Goal: Task Accomplishment & Management: Use online tool/utility

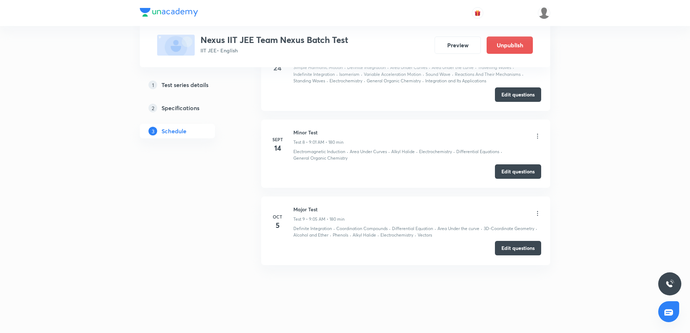
click at [532, 252] on button "Edit questions" at bounding box center [518, 248] width 46 height 14
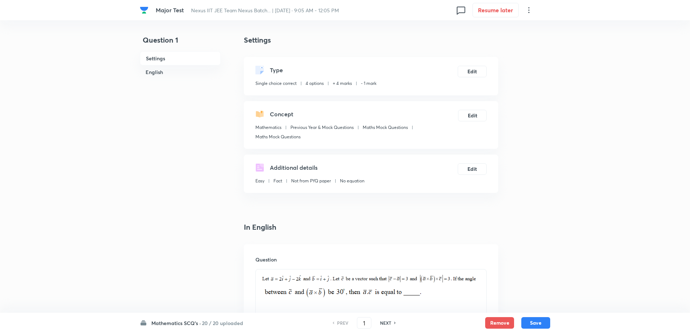
click at [386, 324] on h6 "NEXT" at bounding box center [385, 323] width 11 height 7
type input "2"
checkbox input "false"
checkbox input "true"
click at [386, 324] on h6 "NEXT" at bounding box center [385, 323] width 11 height 7
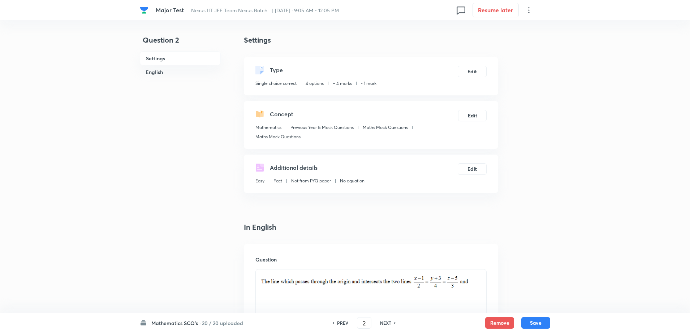
type input "3"
checkbox input "false"
checkbox input "true"
click at [337, 324] on h6 "PREV" at bounding box center [342, 323] width 11 height 7
type input "2"
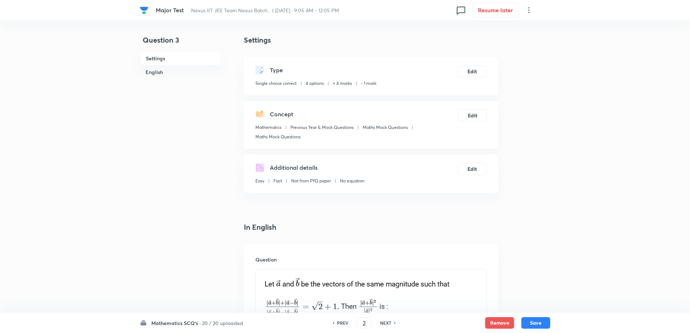
checkbox input "false"
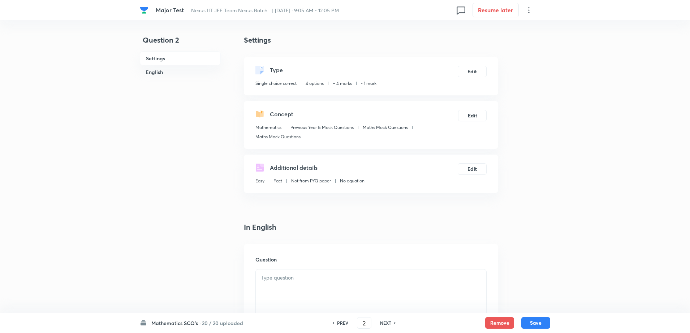
checkbox input "true"
click at [385, 319] on div "PREV 2 ​ NEXT" at bounding box center [364, 323] width 93 height 12
click at [385, 322] on h6 "NEXT" at bounding box center [385, 323] width 11 height 7
type input "3"
checkbox input "false"
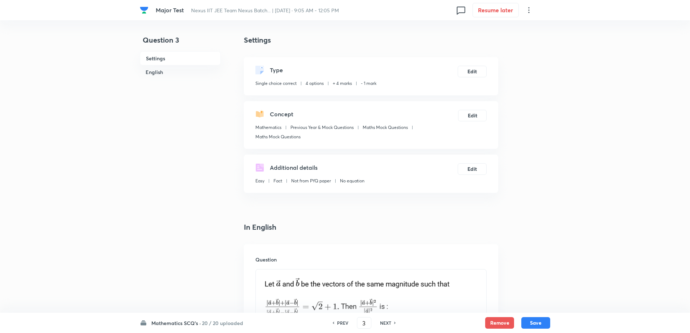
checkbox input "true"
click at [385, 322] on h6 "NEXT" at bounding box center [385, 323] width 11 height 7
type input "4"
checkbox input "false"
checkbox input "true"
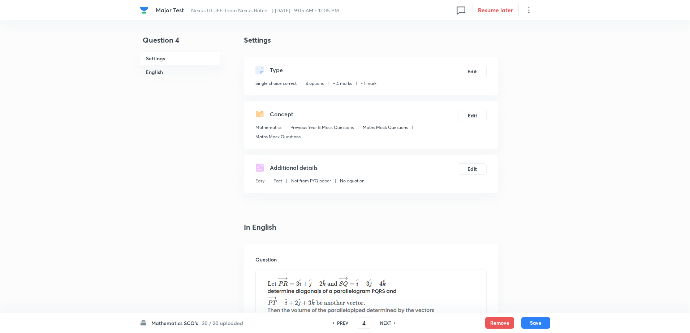
click at [385, 322] on h6 "NEXT" at bounding box center [385, 323] width 11 height 7
type input "5"
checkbox input "false"
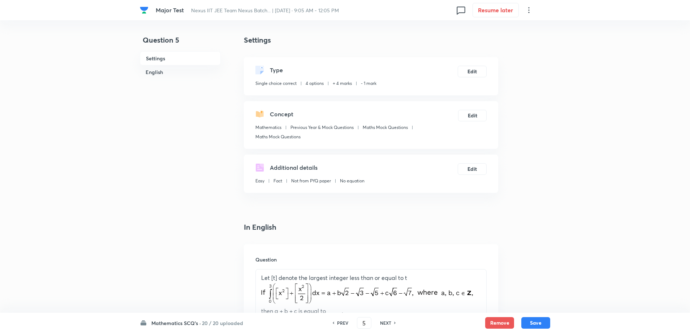
checkbox input "true"
click at [385, 322] on h6 "NEXT" at bounding box center [385, 323] width 11 height 7
type input "6"
checkbox input "true"
click at [385, 322] on h6 "NEXT" at bounding box center [385, 323] width 11 height 7
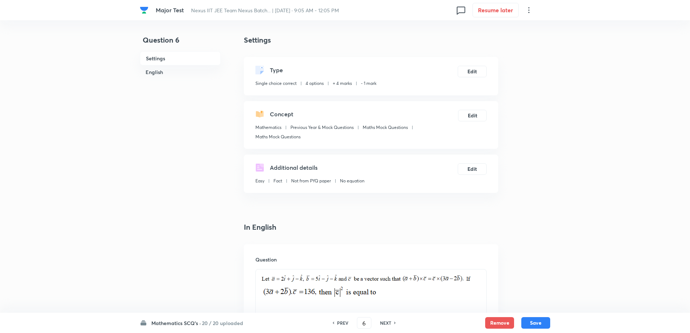
type input "7"
checkbox input "false"
checkbox input "true"
click at [385, 322] on h6 "NEXT" at bounding box center [385, 323] width 11 height 7
type input "8"
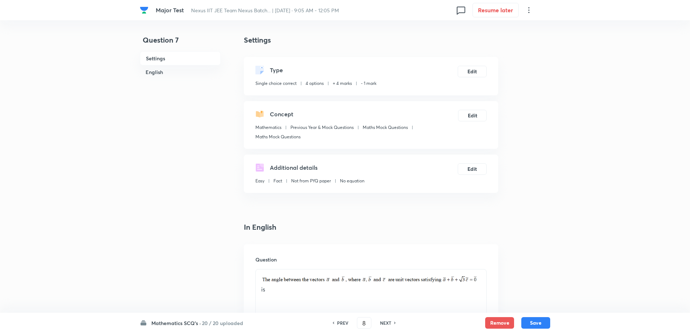
checkbox input "true"
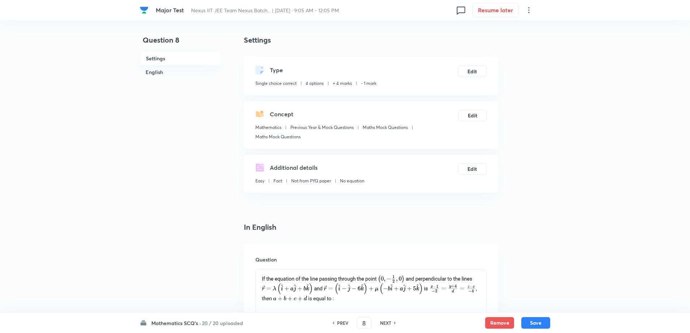
click at [385, 322] on h6 "NEXT" at bounding box center [385, 323] width 11 height 7
type input "9"
checkbox input "false"
checkbox input "true"
click at [385, 322] on h6 "NEXT" at bounding box center [385, 323] width 11 height 7
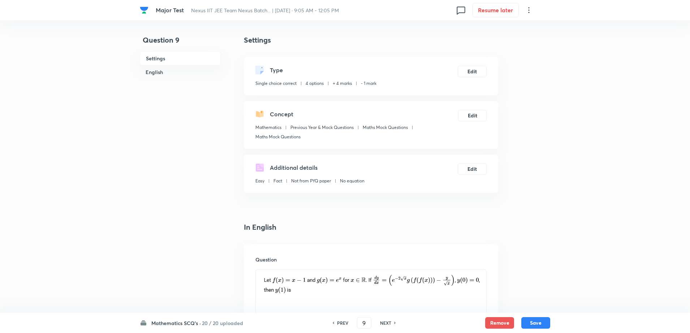
type input "10"
checkbox input "false"
checkbox input "true"
click at [344, 324] on h6 "PREV" at bounding box center [342, 323] width 11 height 7
type input "9"
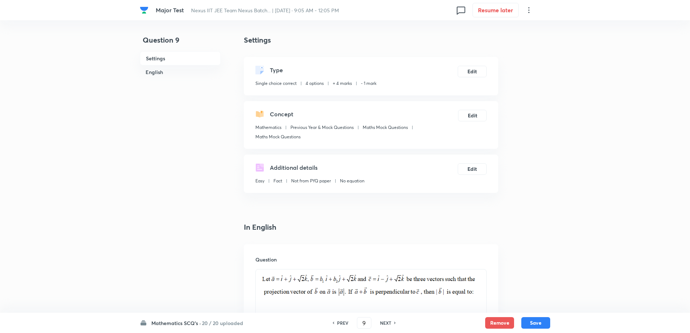
checkbox input "false"
checkbox input "true"
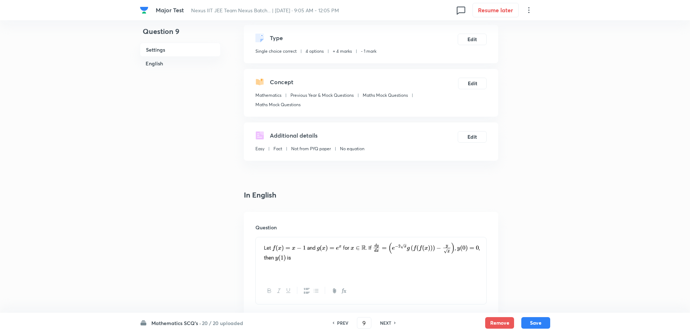
scroll to position [18, 0]
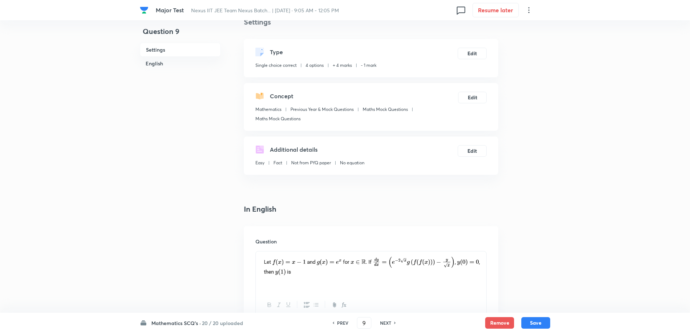
click at [387, 322] on h6 "NEXT" at bounding box center [385, 323] width 11 height 7
type input "10"
checkbox input "false"
checkbox input "true"
click at [387, 322] on h6 "NEXT" at bounding box center [385, 323] width 11 height 7
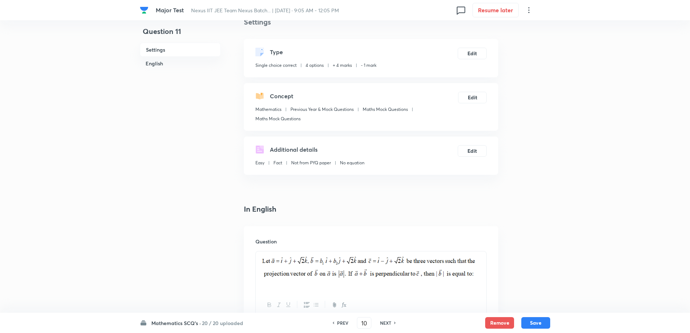
type input "11"
checkbox input "false"
checkbox input "true"
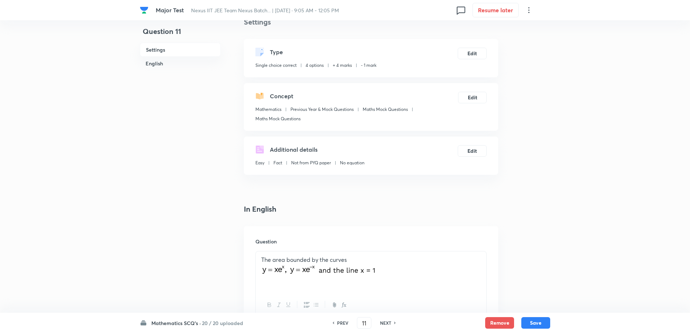
click at [387, 322] on h6 "NEXT" at bounding box center [385, 323] width 11 height 7
type input "12"
checkbox input "false"
checkbox input "true"
click at [387, 322] on h6 "NEXT" at bounding box center [385, 323] width 11 height 7
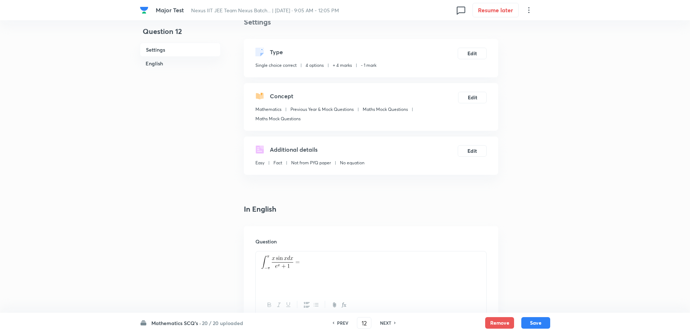
type input "13"
checkbox input "true"
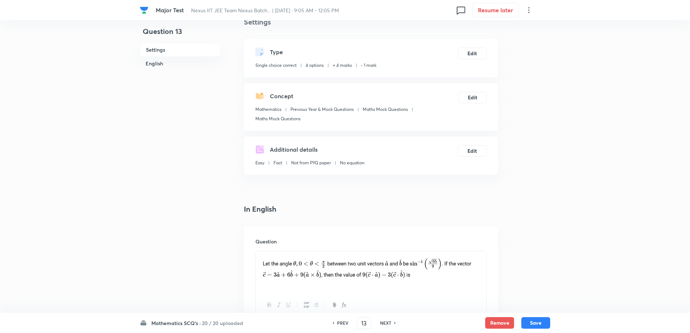
click at [387, 322] on h6 "NEXT" at bounding box center [385, 323] width 11 height 7
type input "14"
checkbox input "true"
click at [387, 322] on h6 "NEXT" at bounding box center [385, 323] width 11 height 7
type input "15"
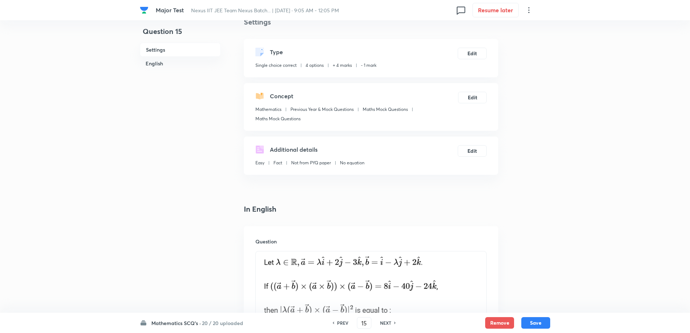
checkbox input "true"
click at [387, 322] on h6 "NEXT" at bounding box center [385, 323] width 11 height 7
type input "16"
checkbox input "false"
checkbox input "true"
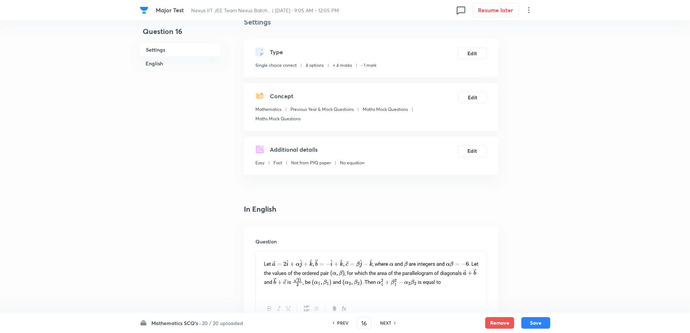
click at [387, 322] on h6 "NEXT" at bounding box center [385, 323] width 11 height 7
type input "17"
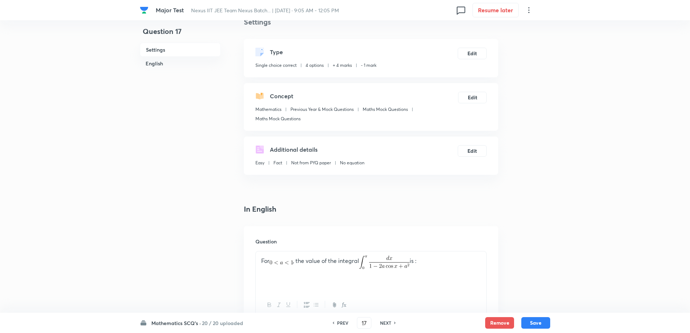
checkbox input "true"
click at [387, 322] on h6 "NEXT" at bounding box center [385, 323] width 11 height 7
type input "18"
checkbox input "true"
click at [387, 322] on h6 "NEXT" at bounding box center [385, 323] width 11 height 7
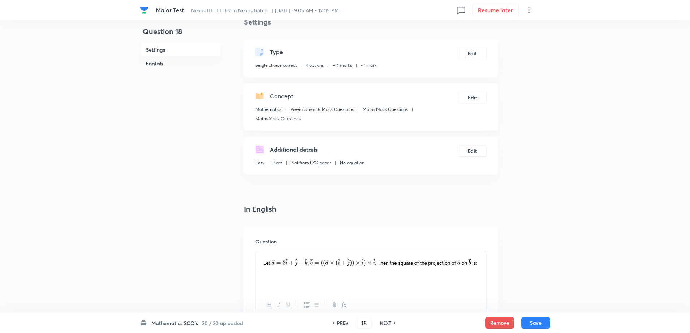
type input "19"
checkbox input "false"
checkbox input "true"
click at [387, 322] on h6 "NEXT" at bounding box center [385, 323] width 11 height 7
type input "20"
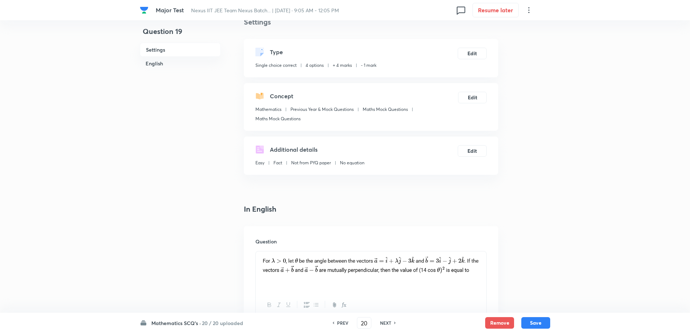
checkbox input "false"
checkbox input "true"
click at [387, 322] on h6 "NEXT" at bounding box center [385, 323] width 11 height 7
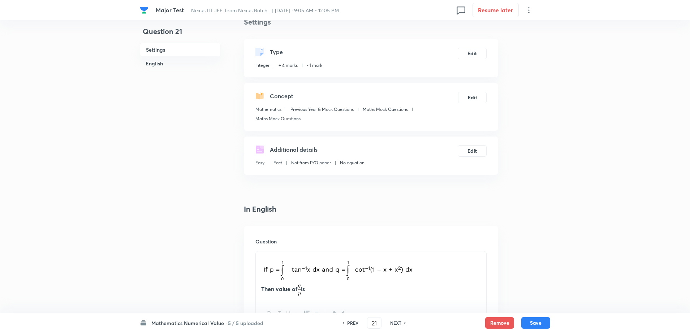
click at [387, 322] on div "NEXT" at bounding box center [396, 323] width 19 height 7
type input "22"
type input "2.56"
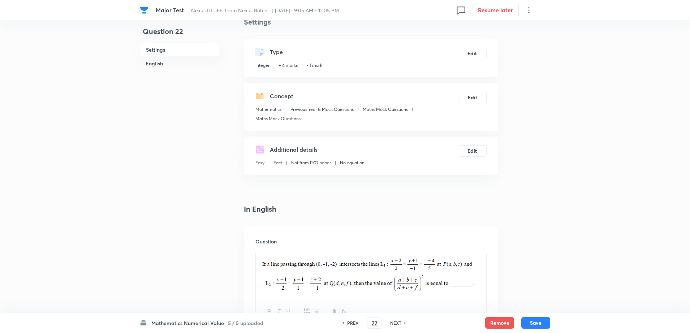
click at [387, 322] on div "NEXT" at bounding box center [396, 323] width 19 height 7
type input "23"
type input "6"
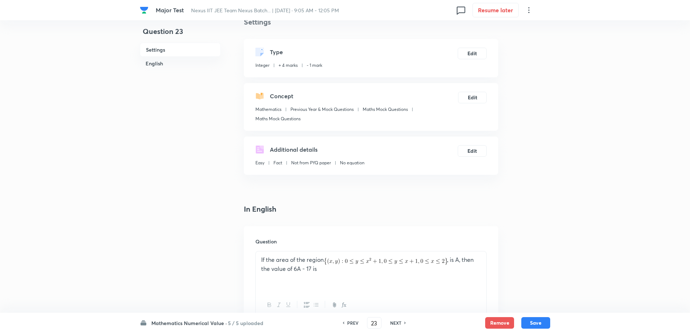
click at [387, 322] on div "NEXT" at bounding box center [396, 323] width 19 height 7
type input "24"
type input "90"
click at [387, 322] on div "NEXT" at bounding box center [396, 323] width 19 height 7
type input "25"
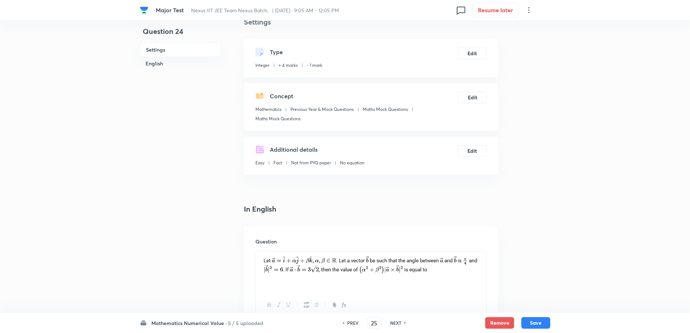
type input "35"
click at [156, 323] on h6 "Mathematics Numerical Value ·" at bounding box center [189, 323] width 76 height 8
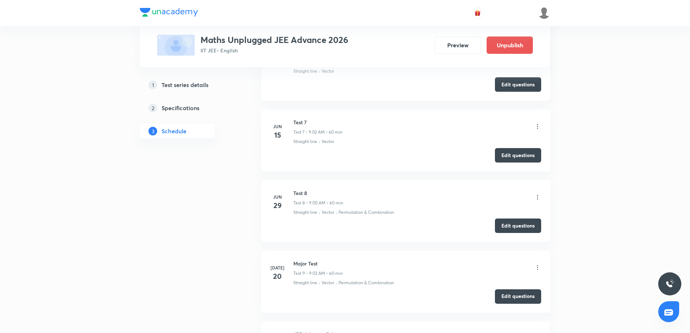
scroll to position [1144, 0]
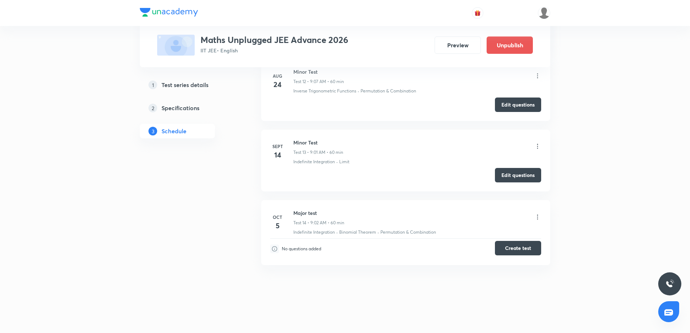
click at [515, 247] on button "Create test" at bounding box center [518, 248] width 46 height 14
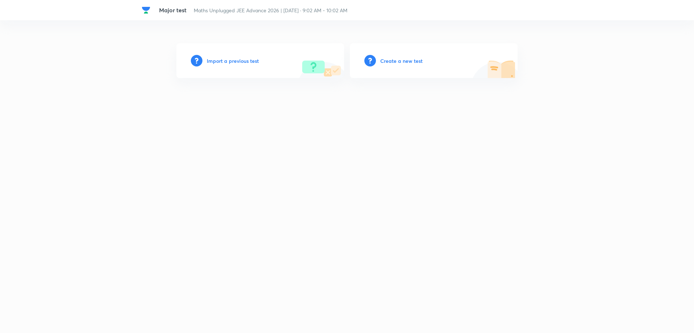
click at [404, 60] on h6 "Create a new test" at bounding box center [401, 61] width 42 height 8
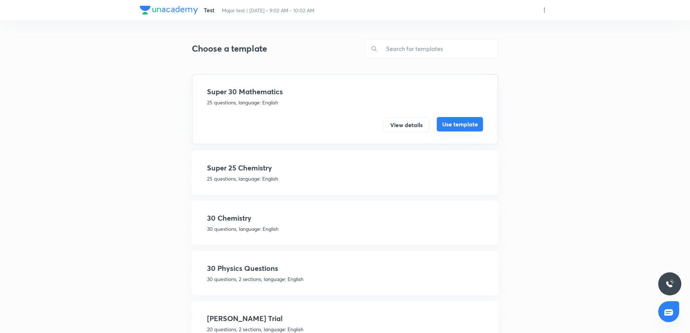
click at [460, 125] on button "Use template" at bounding box center [460, 124] width 46 height 14
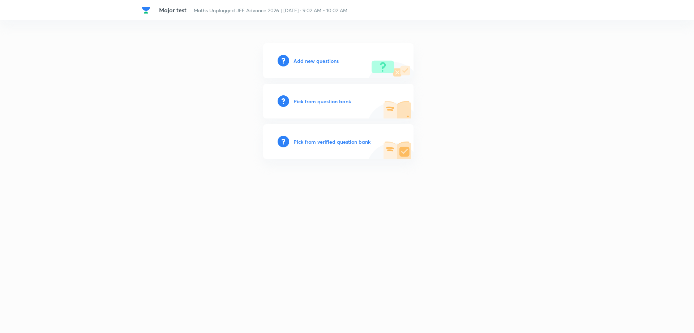
click at [320, 59] on h6 "Add new questions" at bounding box center [315, 61] width 45 height 8
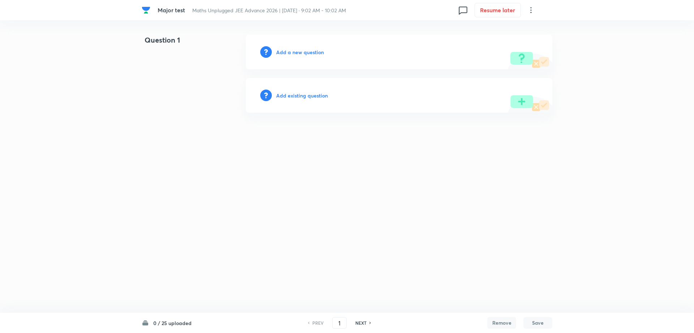
click at [163, 321] on h6 "0 / 25 uploaded" at bounding box center [172, 323] width 38 height 8
click at [142, 323] on icon at bounding box center [145, 322] width 7 height 7
click at [167, 324] on h6 "0 / 25 uploaded" at bounding box center [172, 323] width 38 height 8
click at [303, 94] on h6 "Add existing question" at bounding box center [302, 96] width 52 height 8
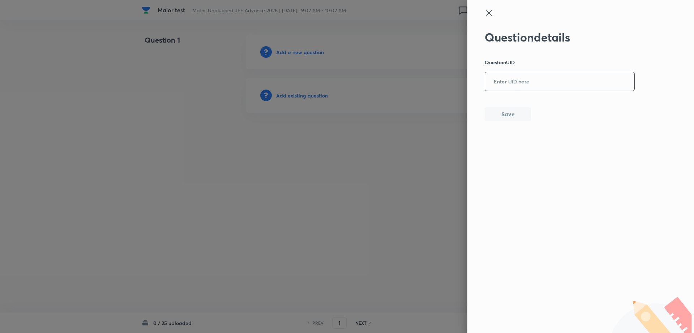
click at [546, 81] on input "text" at bounding box center [559, 82] width 149 height 18
paste input "D4F84"
type input "D4F84"
click at [516, 113] on button "Save" at bounding box center [508, 113] width 46 height 14
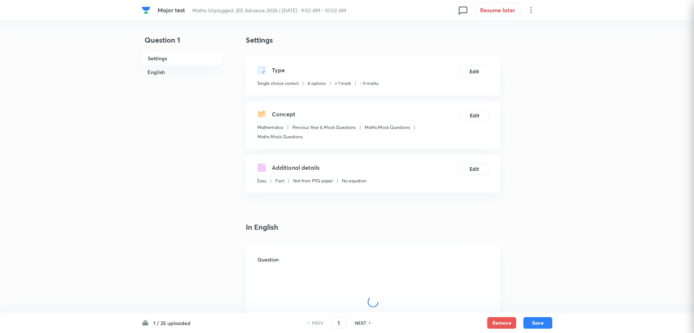
checkbox input "true"
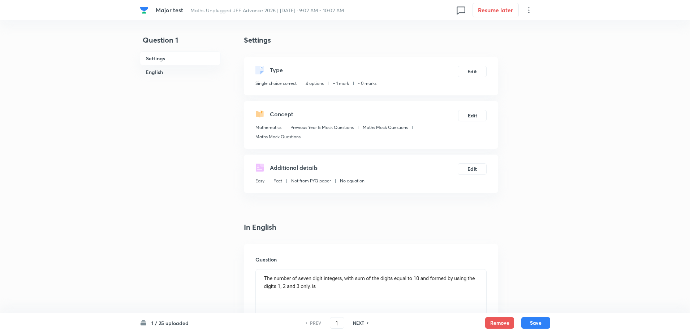
click at [528, 10] on icon at bounding box center [529, 10] width 9 height 9
click at [499, 31] on span "View details" at bounding box center [495, 28] width 70 height 8
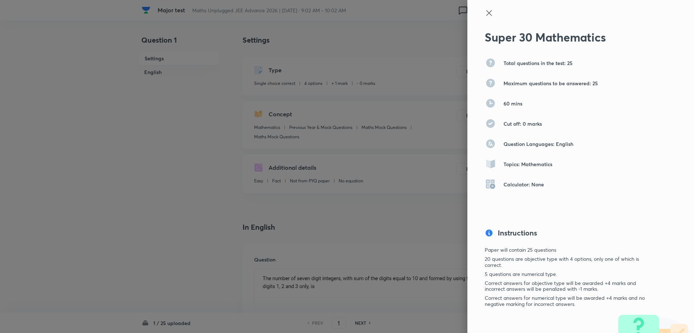
click at [485, 16] on icon at bounding box center [489, 13] width 9 height 9
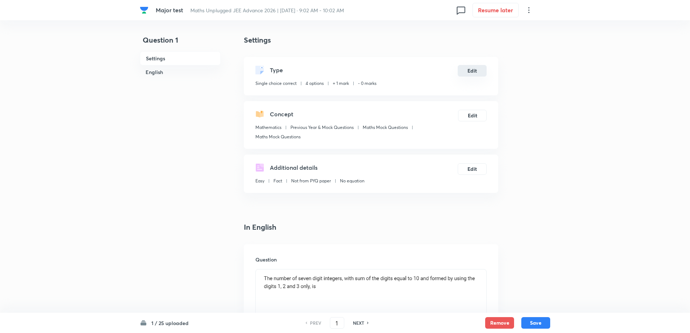
click at [475, 67] on button "Edit" at bounding box center [472, 71] width 29 height 12
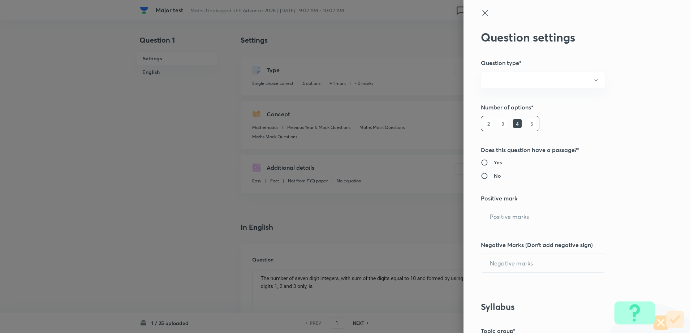
radio input "true"
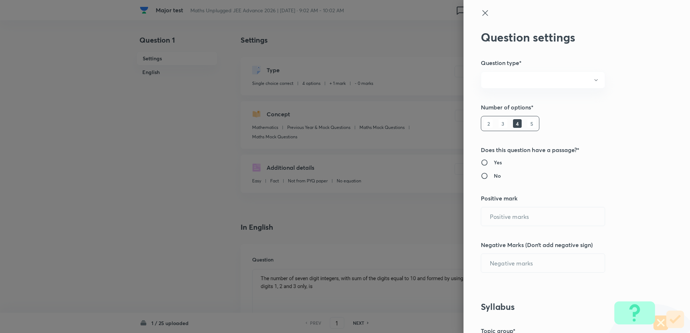
radio input "true"
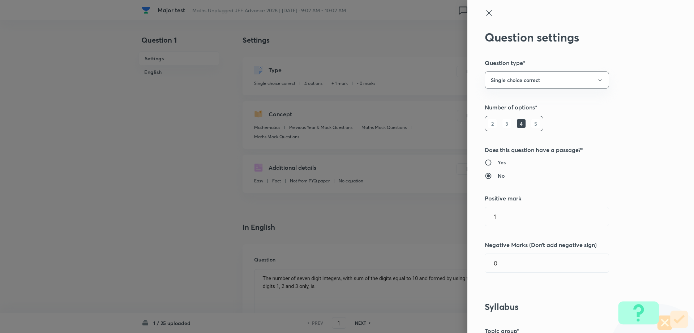
type input "1"
type input "0"
type input "Mathematics"
type input "Previous Year & Mock Questions"
type input "Maths Mock Questions"
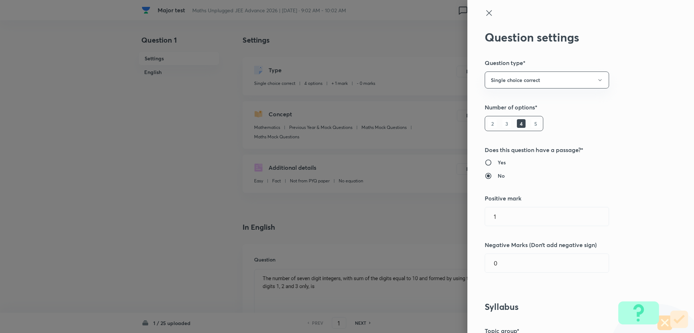
type input "Maths Mock Questions"
click at [516, 228] on div "Question settings Question type* Single choice correct Number of options* 2 3 4…" at bounding box center [580, 166] width 227 height 333
click at [511, 217] on input "1" at bounding box center [547, 216] width 124 height 18
type input "4"
click at [494, 268] on input "0" at bounding box center [547, 263] width 124 height 18
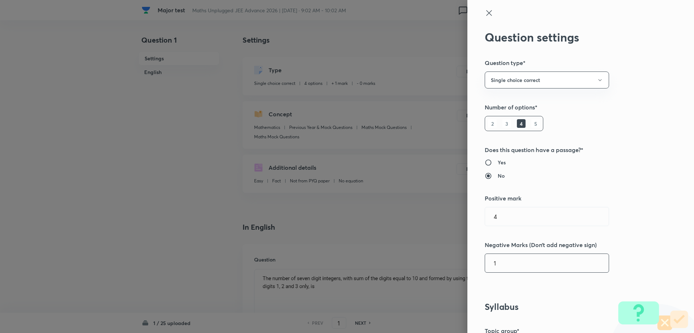
type input "1"
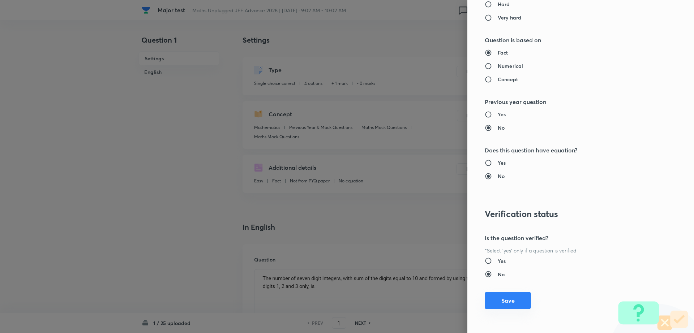
click at [512, 296] on button "Save" at bounding box center [508, 300] width 46 height 17
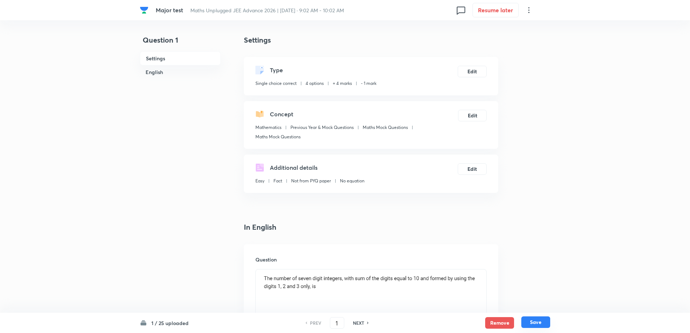
click at [541, 325] on button "Save" at bounding box center [535, 322] width 29 height 12
type input "2"
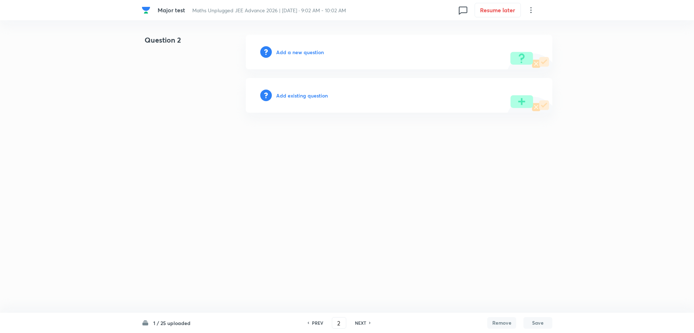
click at [299, 98] on h6 "Add existing question" at bounding box center [302, 96] width 52 height 8
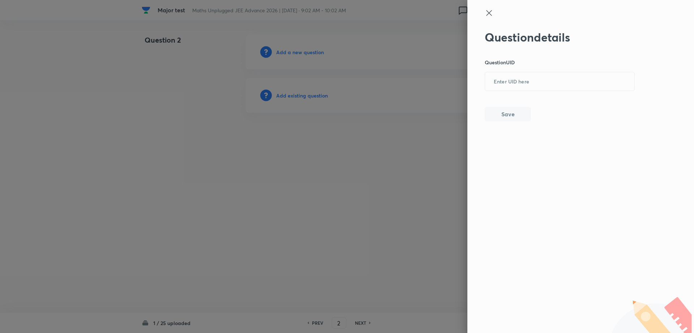
click at [533, 70] on div "Question details Question UID ​ Save" at bounding box center [560, 75] width 150 height 91
click at [511, 86] on input "text" at bounding box center [559, 82] width 149 height 18
paste input "E8RFI"
type input "E8RFI"
click at [490, 109] on button "Save" at bounding box center [508, 113] width 46 height 14
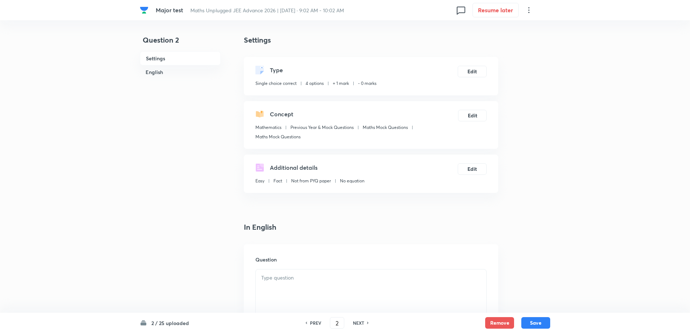
checkbox input "true"
click at [470, 74] on button "Edit" at bounding box center [472, 71] width 29 height 12
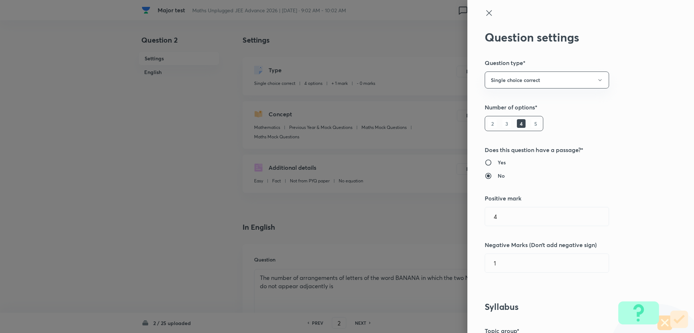
type input "1"
type input "0"
click at [523, 218] on input "1" at bounding box center [547, 216] width 124 height 18
type input "4"
click at [495, 261] on input "0" at bounding box center [547, 263] width 124 height 18
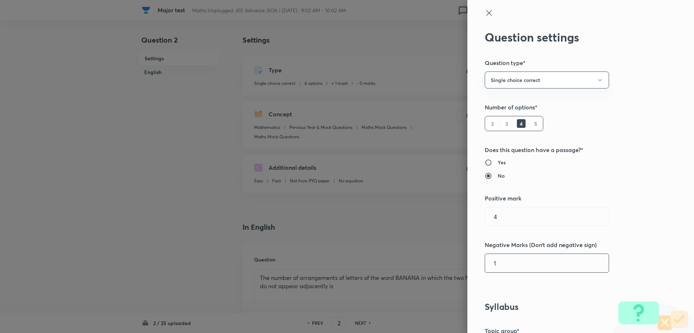
type input "1"
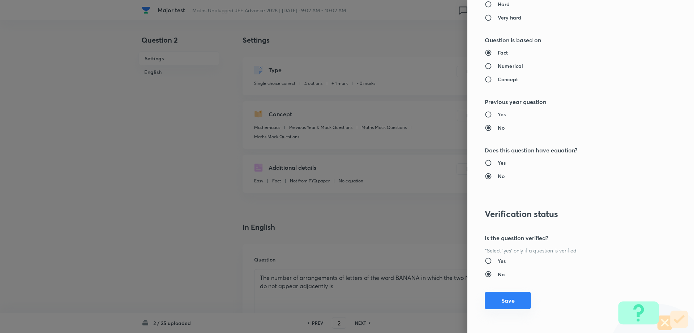
click at [485, 302] on button "Save" at bounding box center [508, 300] width 46 height 17
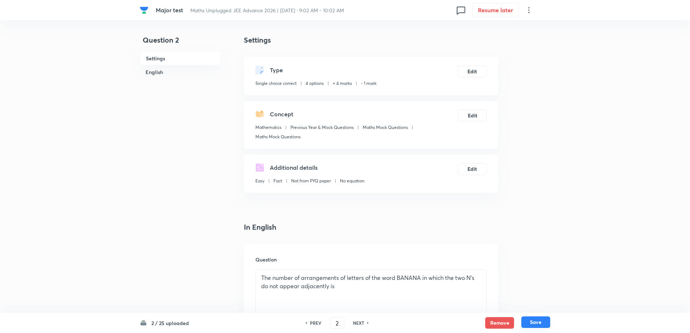
click at [550, 324] on button "Save" at bounding box center [535, 322] width 29 height 12
type input "3"
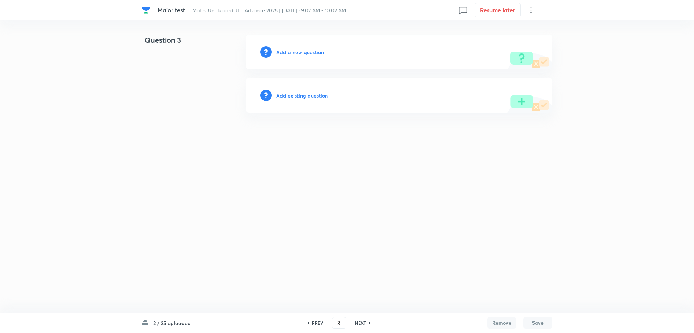
click at [306, 94] on h6 "Add existing question" at bounding box center [302, 96] width 52 height 8
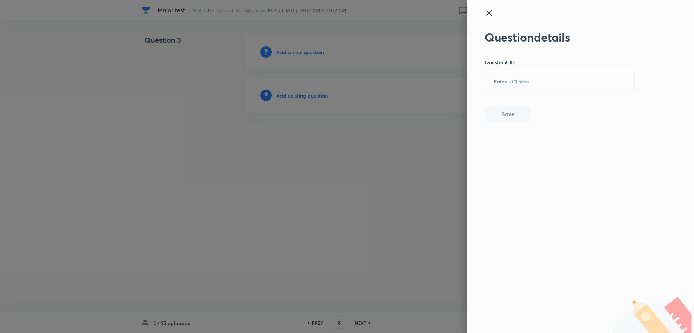
click at [504, 79] on input "text" at bounding box center [559, 82] width 149 height 18
click at [511, 82] on input "text" at bounding box center [559, 82] width 149 height 18
paste input "LL2SG"
type input "LL2SG"
click at [514, 114] on button "Save" at bounding box center [508, 113] width 46 height 14
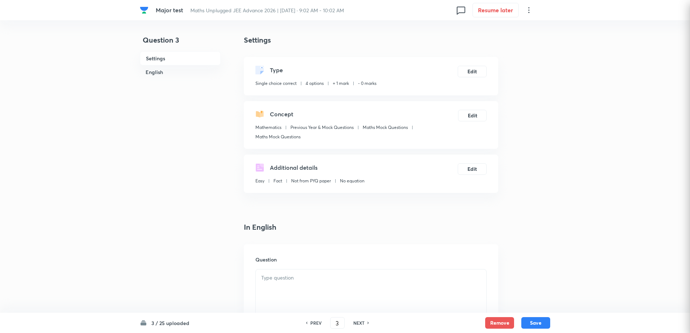
checkbox input "true"
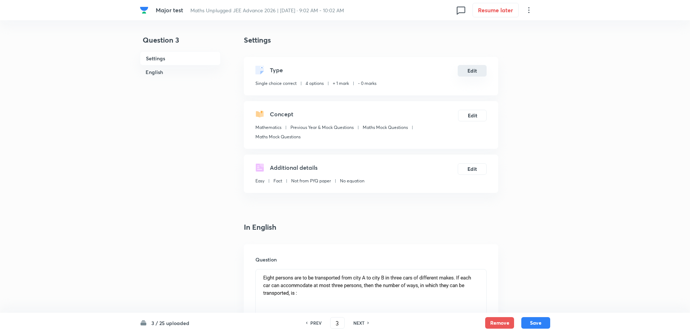
click at [478, 72] on button "Edit" at bounding box center [472, 71] width 29 height 12
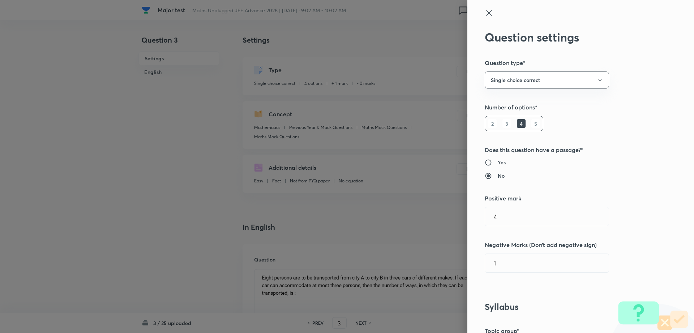
type input "1"
type input "0"
click at [532, 216] on input "1" at bounding box center [547, 216] width 124 height 18
type input "4"
click at [498, 267] on input "0" at bounding box center [547, 263] width 124 height 18
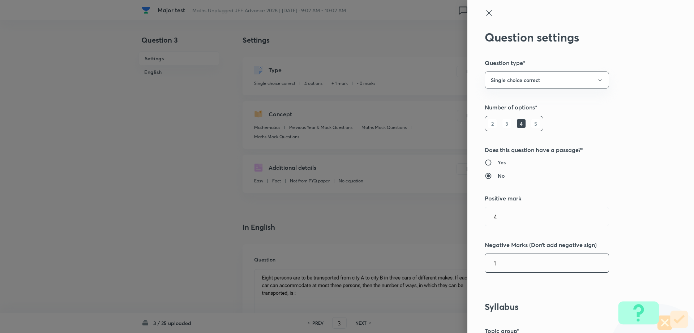
type input "1"
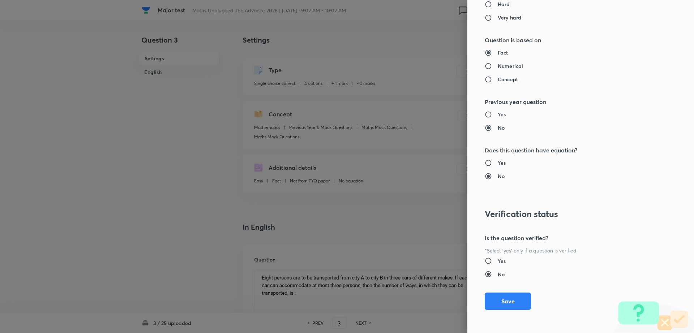
click at [509, 301] on button "Save" at bounding box center [508, 301] width 46 height 17
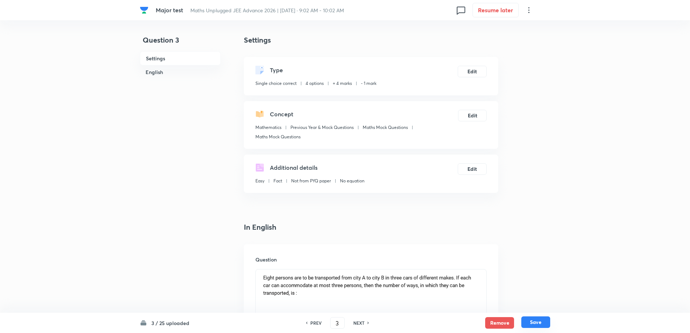
click at [529, 319] on button "Save" at bounding box center [535, 322] width 29 height 12
type input "4"
